Goal: Information Seeking & Learning: Learn about a topic

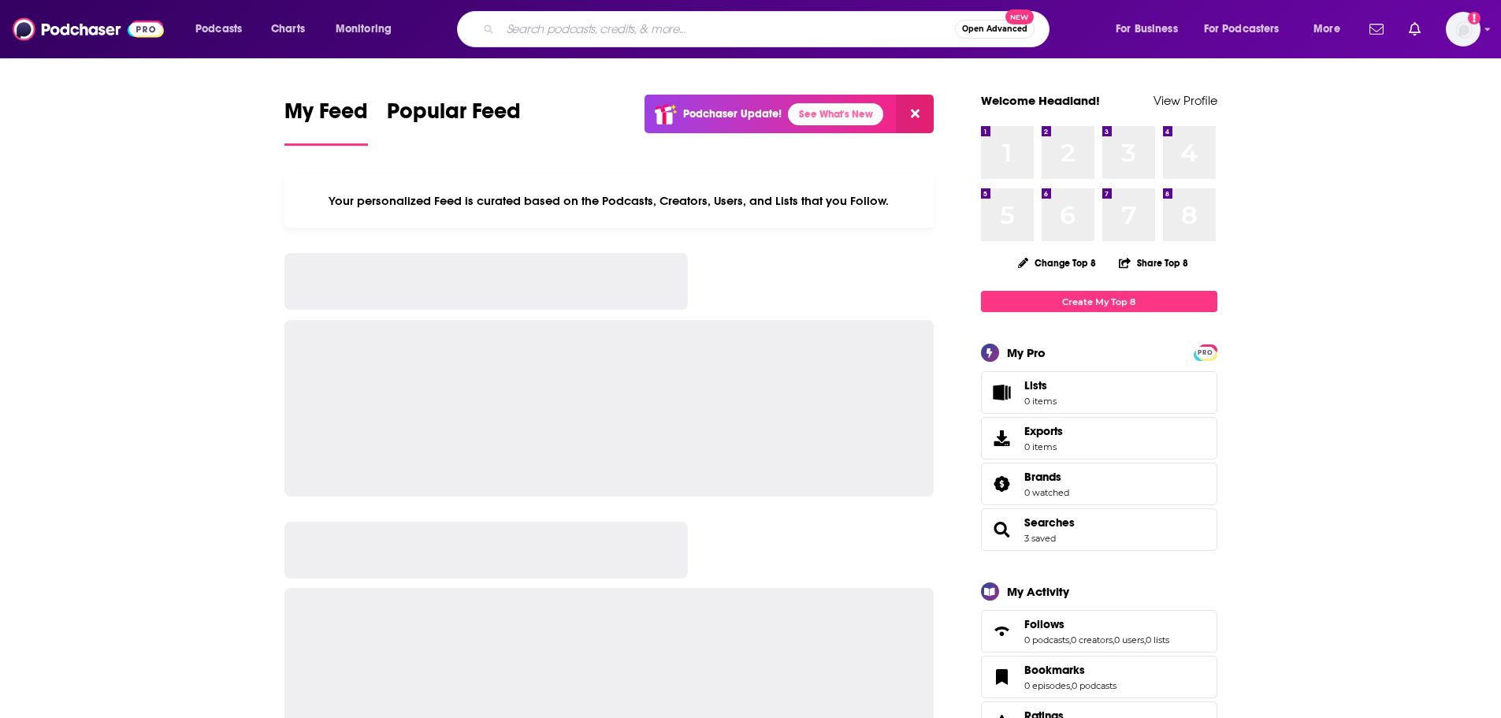
click at [583, 28] on input "Search podcasts, credits, & more..." at bounding box center [727, 29] width 455 height 25
type input "ahead of the game"
